Goal: Information Seeking & Learning: Learn about a topic

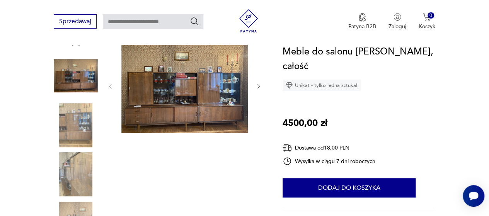
scroll to position [77, 0]
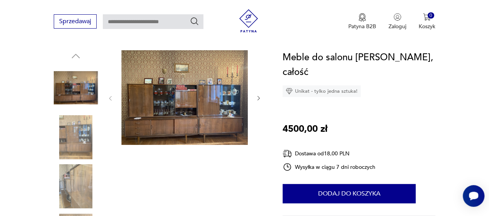
click at [258, 96] on icon "button" at bounding box center [258, 98] width 6 height 6
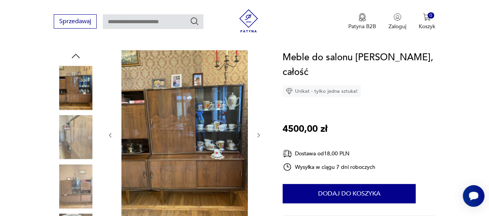
click at [258, 136] on icon "button" at bounding box center [258, 135] width 6 height 6
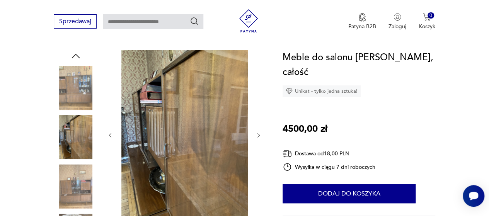
click at [259, 135] on icon "button" at bounding box center [258, 135] width 2 height 4
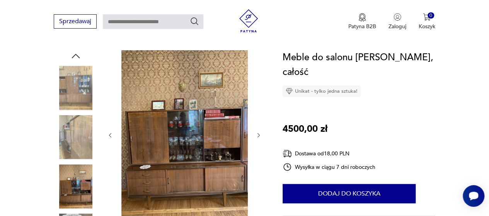
click at [259, 135] on icon "button" at bounding box center [258, 135] width 2 height 4
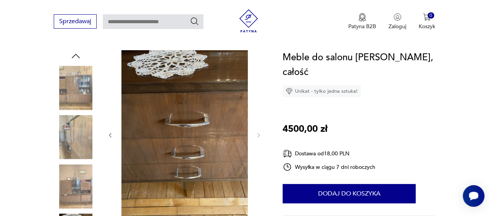
click at [111, 134] on icon "button" at bounding box center [110, 135] width 2 height 4
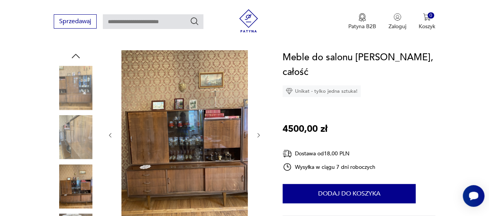
click at [111, 134] on icon "button" at bounding box center [110, 135] width 2 height 4
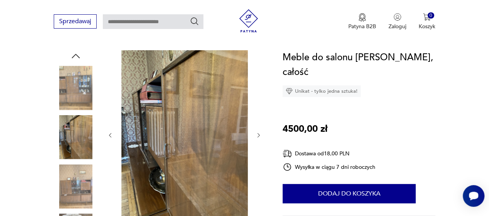
click at [111, 134] on icon "button" at bounding box center [110, 135] width 6 height 6
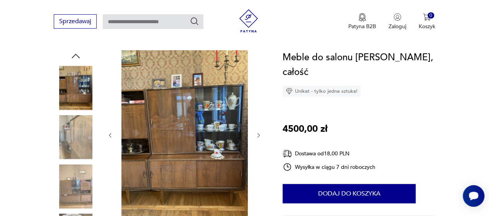
click at [110, 137] on icon "button" at bounding box center [110, 135] width 6 height 6
